Goal: Check status: Check status

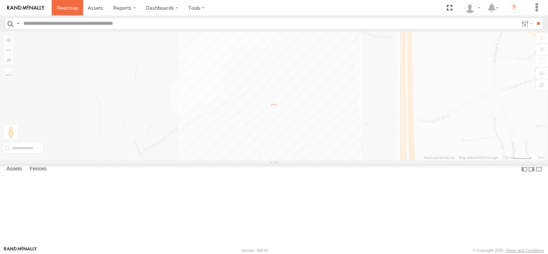
click at [67, 8] on span at bounding box center [68, 7] width 22 height 7
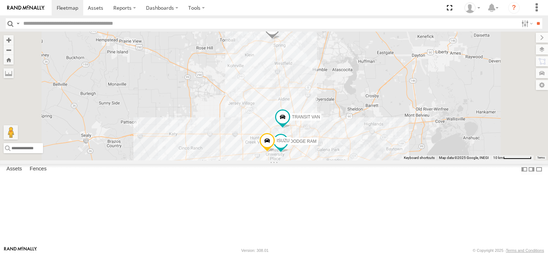
click at [305, 30] on span "FORD F550" at bounding box center [292, 27] width 23 height 5
click at [321, 34] on div at bounding box center [272, 28] width 98 height 11
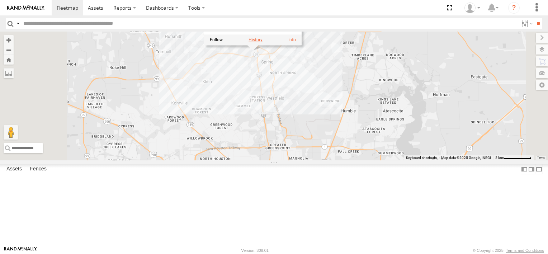
click at [262, 42] on label at bounding box center [255, 39] width 14 height 5
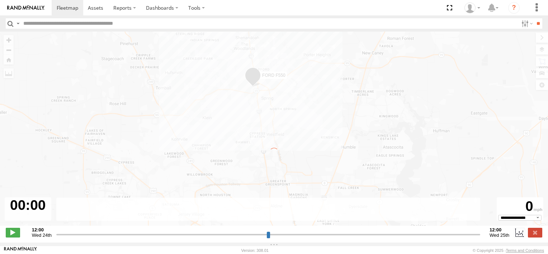
type input "**********"
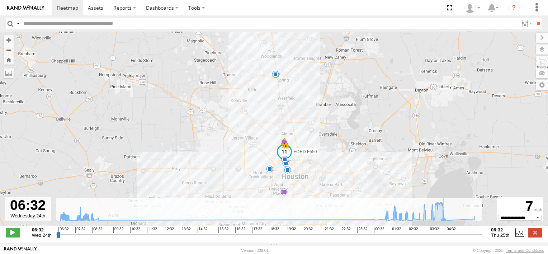
click at [445, 222] on icon at bounding box center [444, 221] width 6 height 6
click at [276, 63] on span at bounding box center [276, 62] width 13 height 13
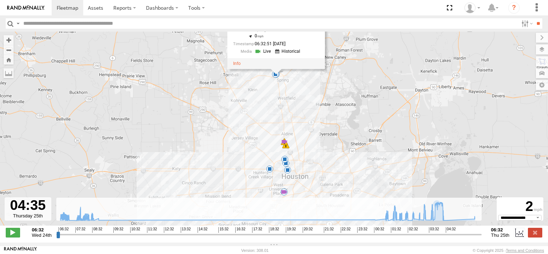
click at [309, 92] on div "FORD F550 02:31 Thu 02:52 Thu 03:13 Thu 03:33 Thu 04:18 Thu 04:19 Thu 04:19 Thu…" at bounding box center [274, 132] width 548 height 201
